Goal: Complete application form

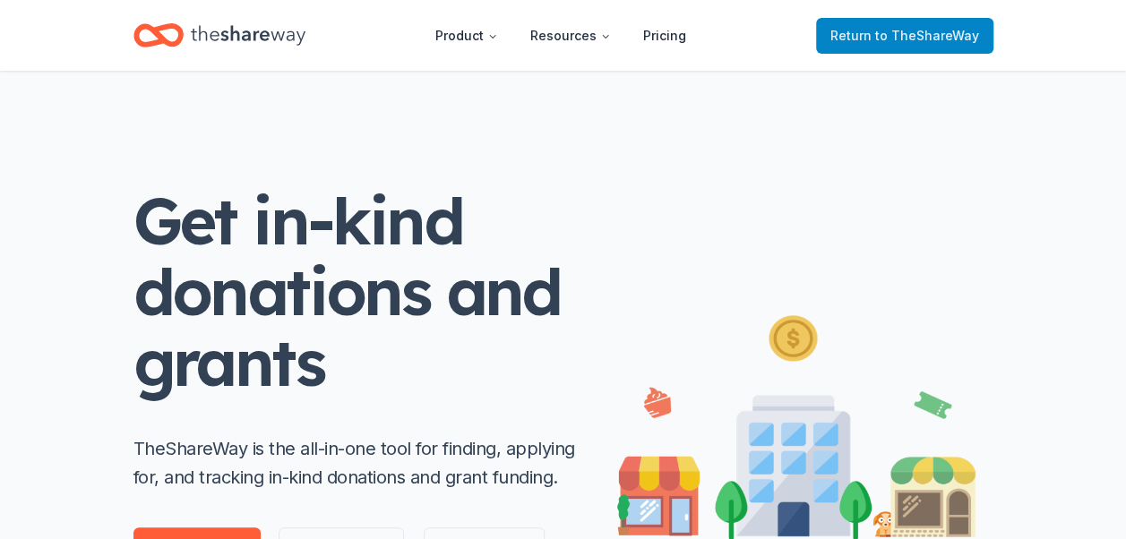
click at [892, 40] on span "to TheShareWay" at bounding box center [927, 35] width 104 height 15
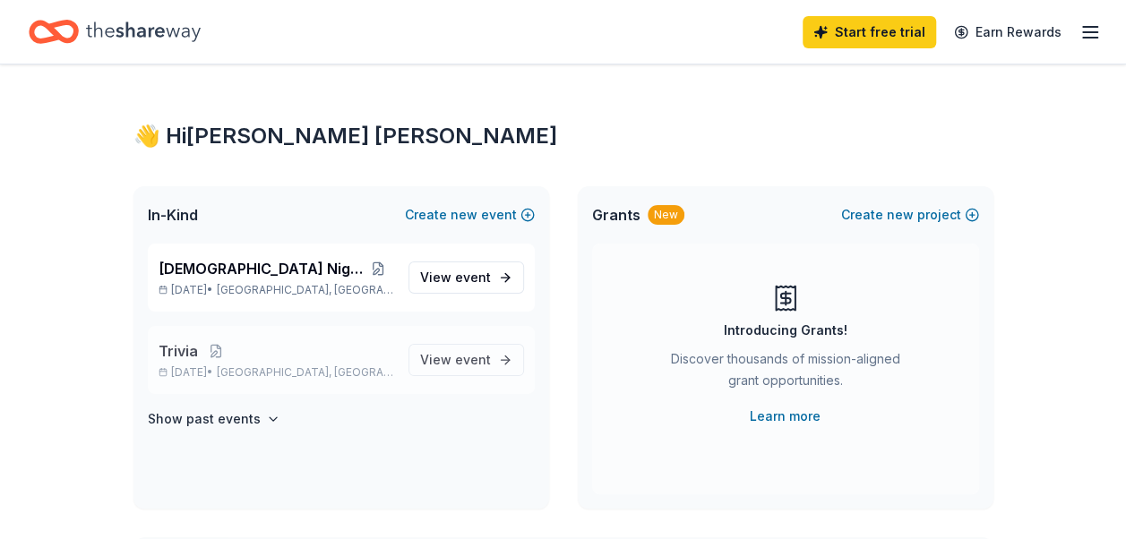
click at [353, 371] on span "Eastampton Township, NJ" at bounding box center [305, 372] width 176 height 14
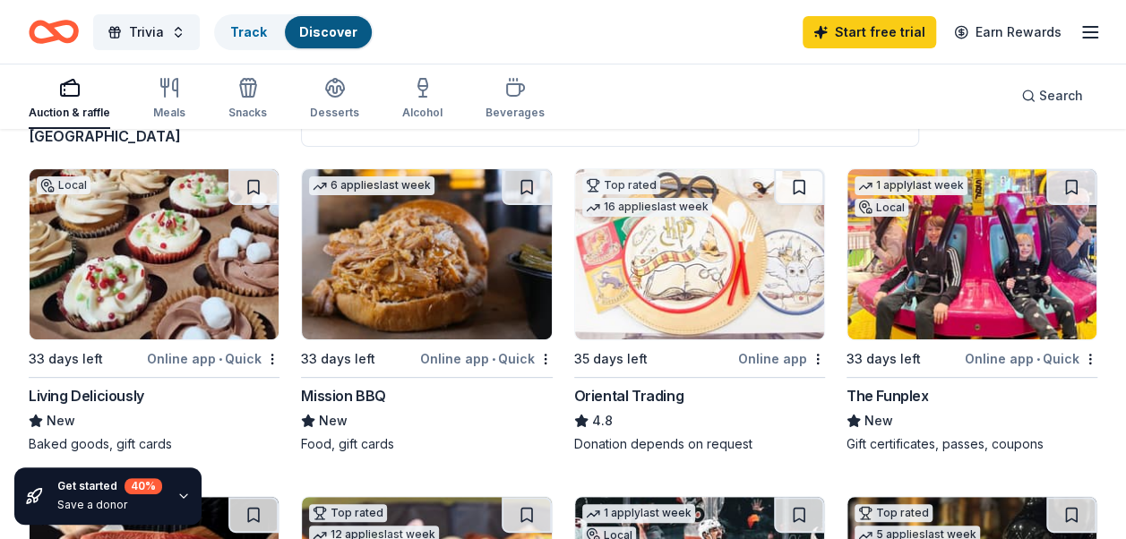
scroll to position [164, 0]
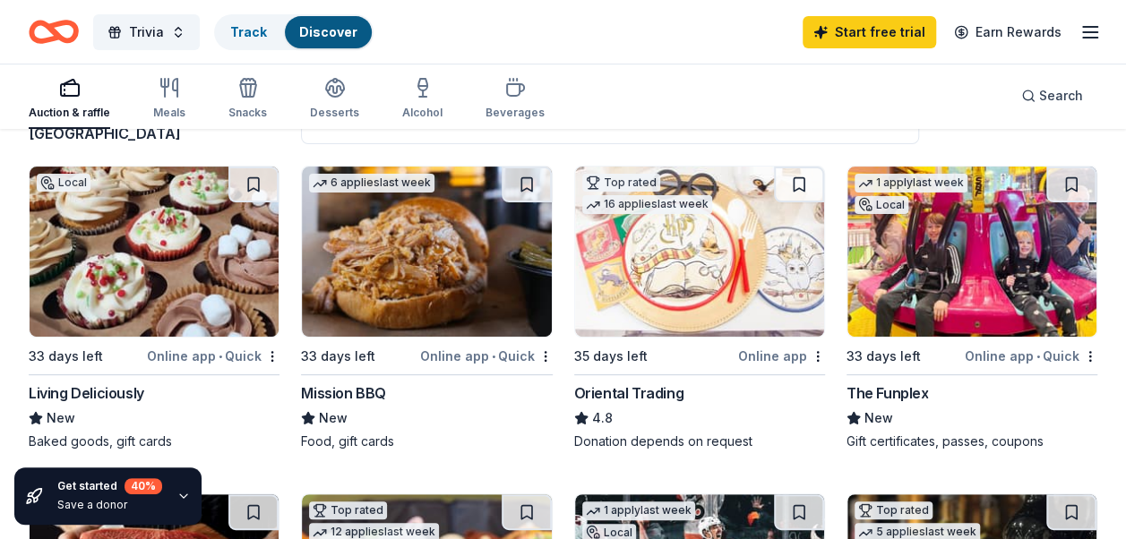
click at [967, 265] on img at bounding box center [971, 252] width 249 height 170
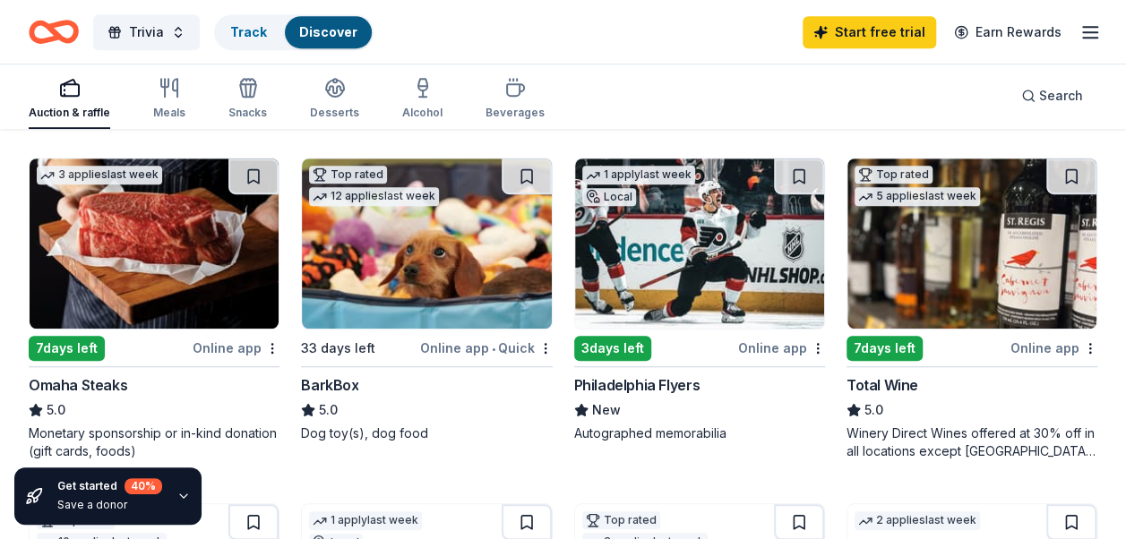
scroll to position [503, 0]
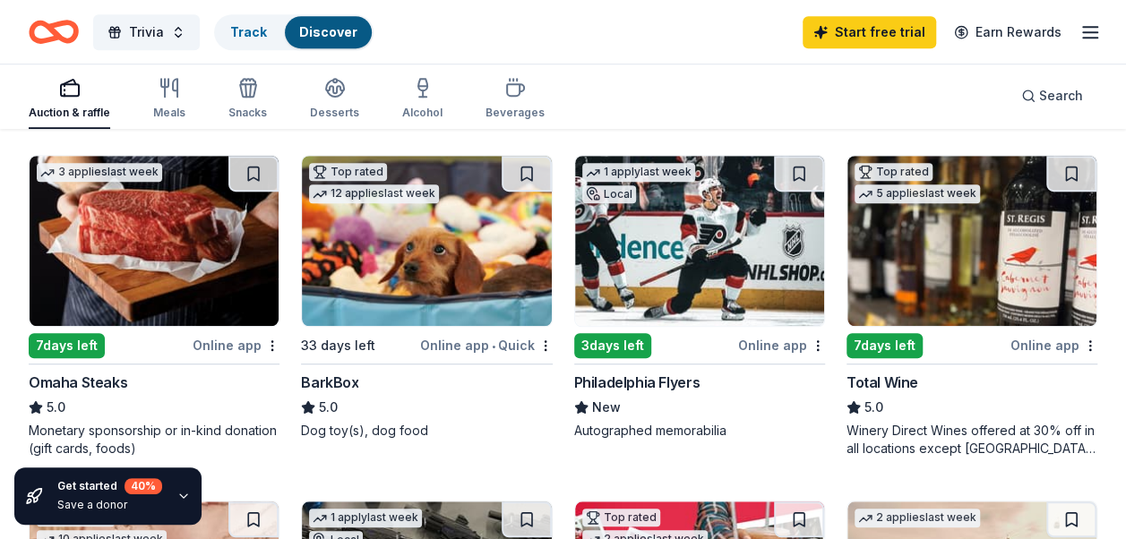
click at [985, 263] on img at bounding box center [971, 241] width 249 height 170
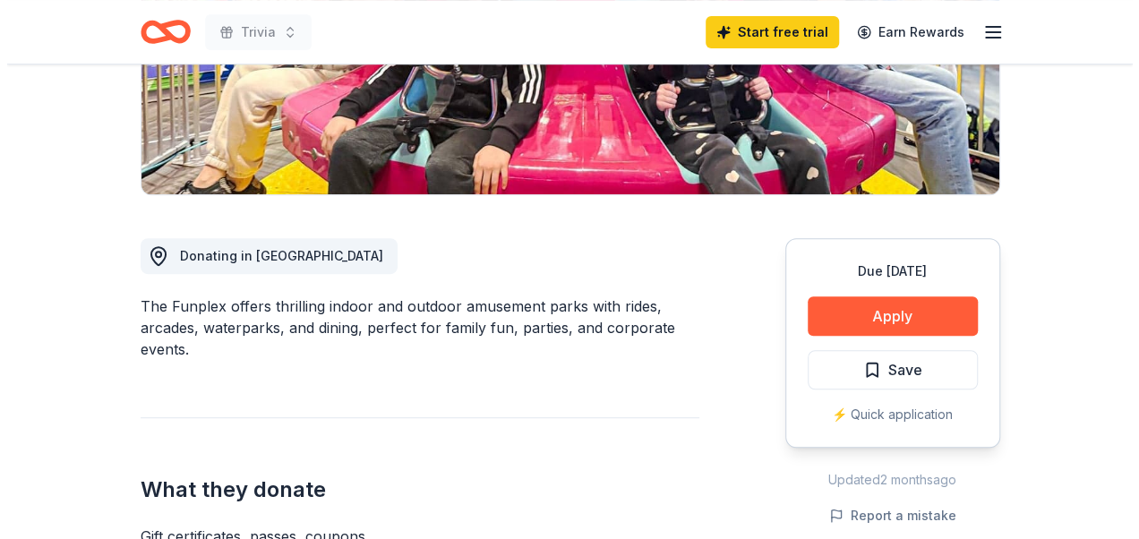
scroll to position [352, 0]
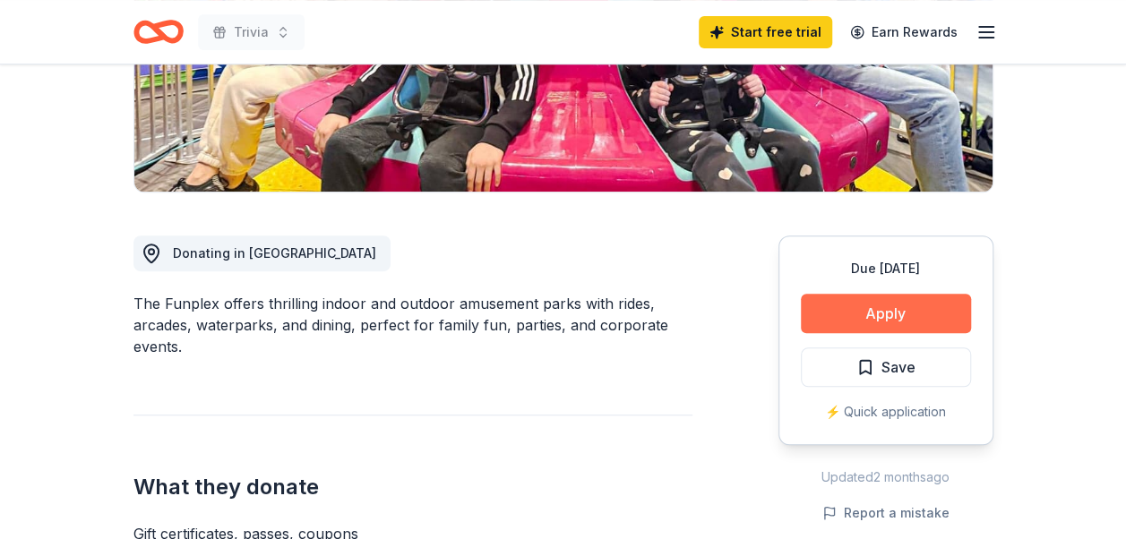
click at [923, 308] on button "Apply" at bounding box center [886, 313] width 170 height 39
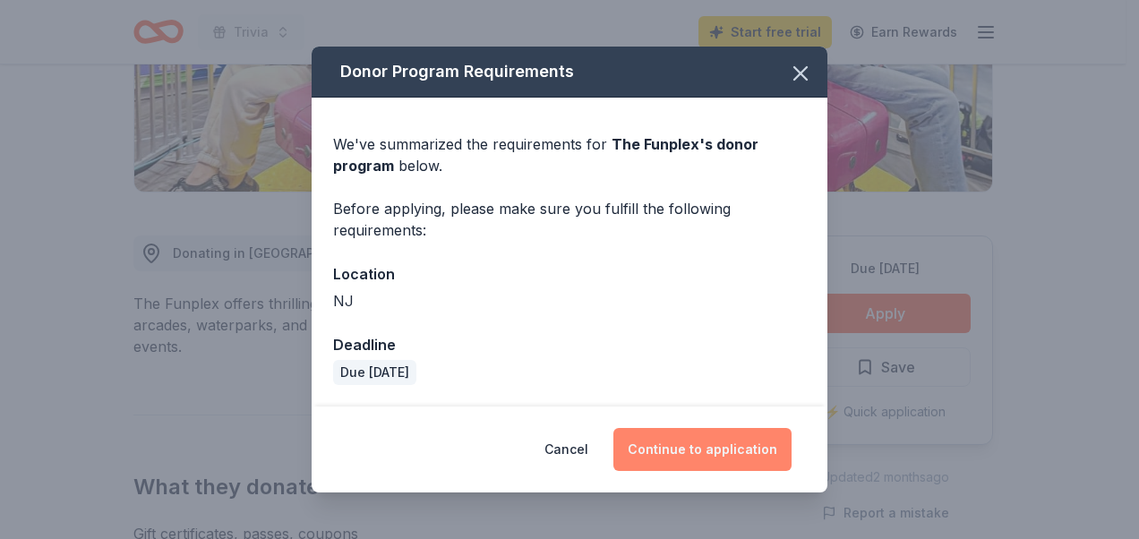
click at [697, 449] on button "Continue to application" at bounding box center [703, 449] width 178 height 43
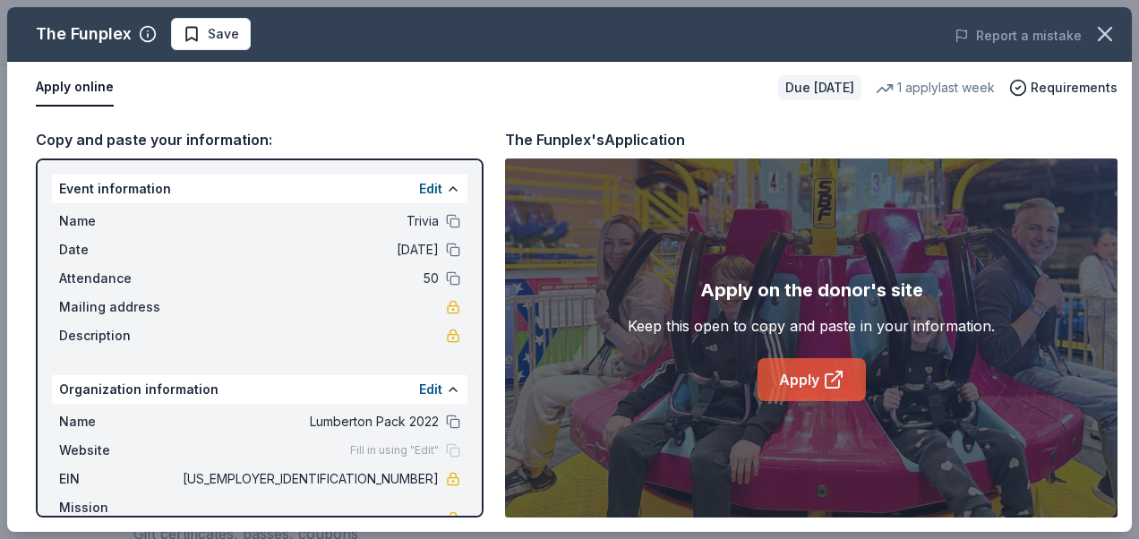
click at [786, 385] on link "Apply" at bounding box center [812, 379] width 108 height 43
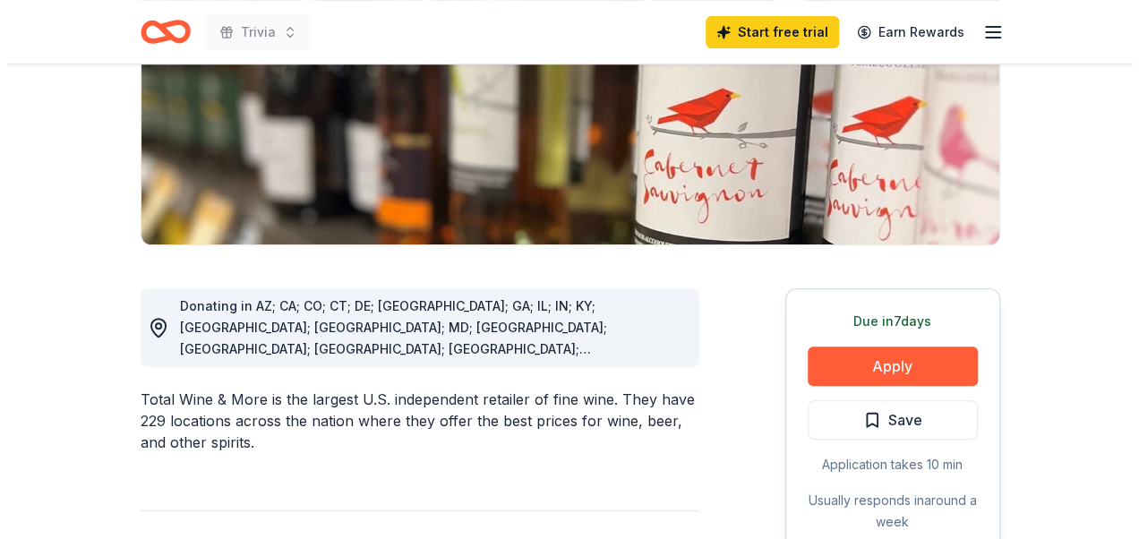
scroll to position [321, 0]
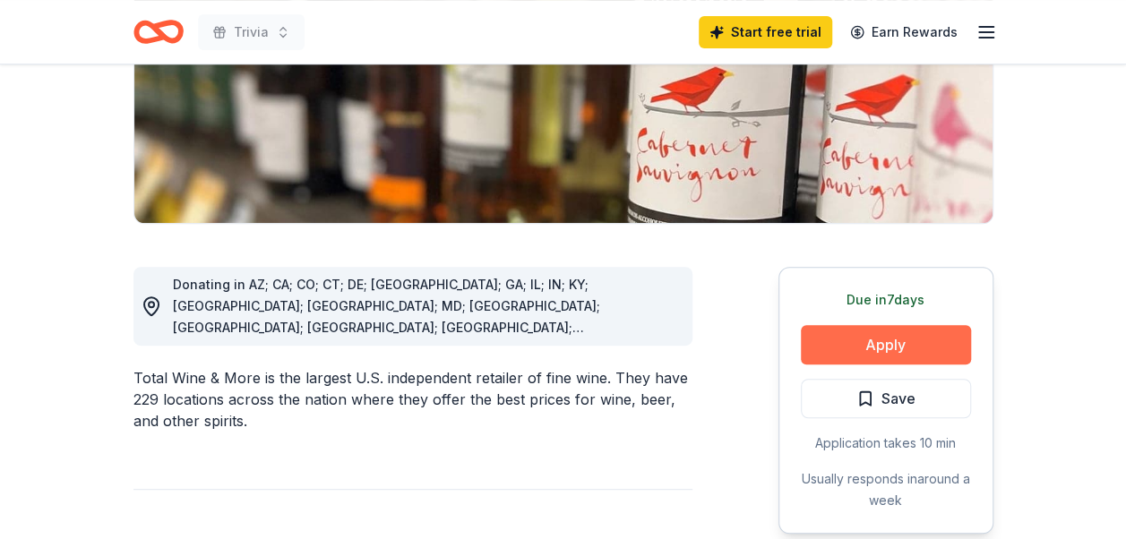
click at [872, 345] on button "Apply" at bounding box center [886, 344] width 170 height 39
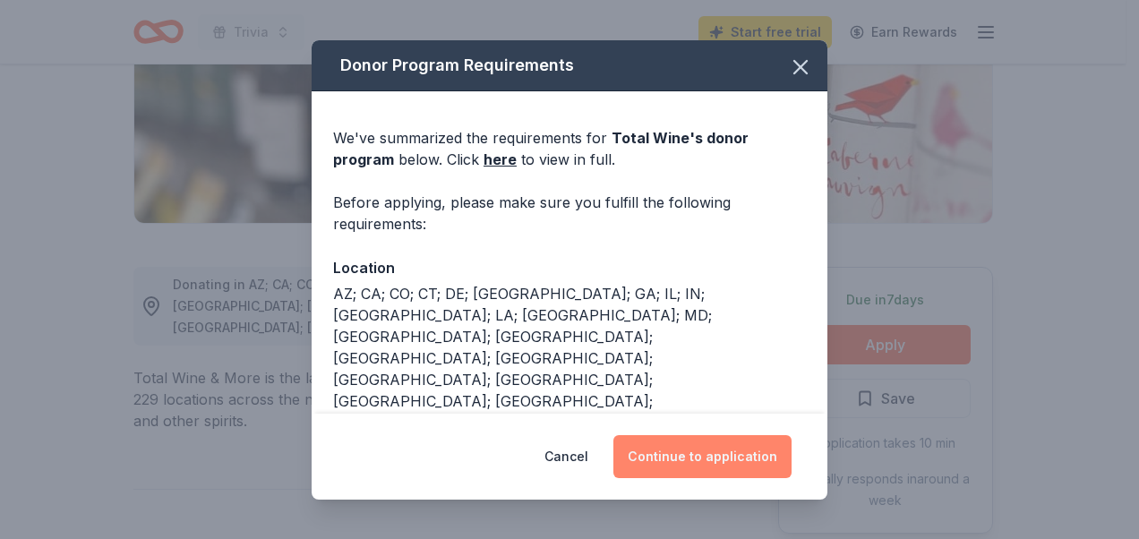
click at [748, 452] on button "Continue to application" at bounding box center [703, 456] width 178 height 43
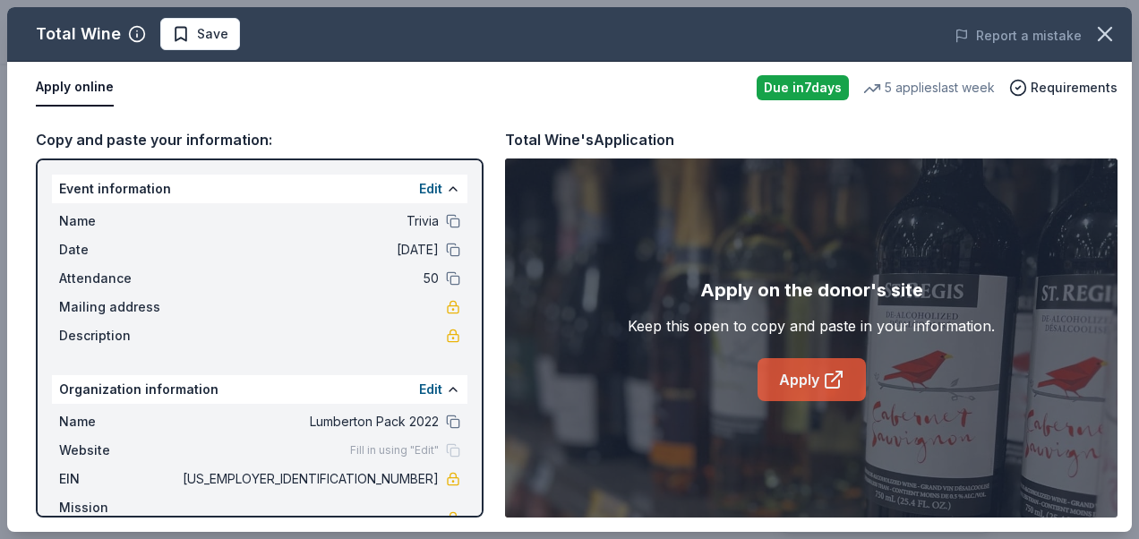
click at [793, 389] on link "Apply" at bounding box center [812, 379] width 108 height 43
